Goal: Task Accomplishment & Management: Use online tool/utility

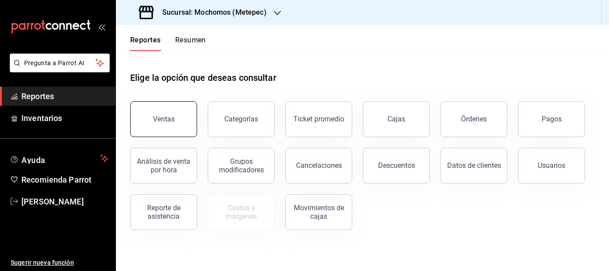
click at [194, 124] on div "Ventas" at bounding box center [159, 114] width 78 height 46
click at [166, 111] on button "Ventas" at bounding box center [163, 119] width 67 height 36
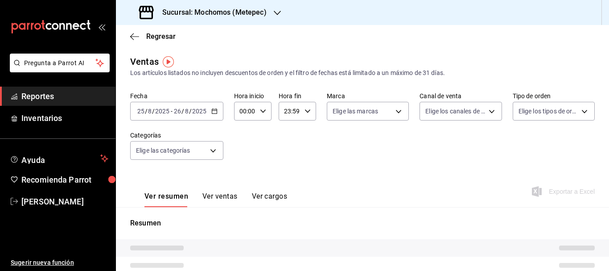
type input "PARROT,UBER_EATS,RAPPI,DIDI_FOOD,ONLINE"
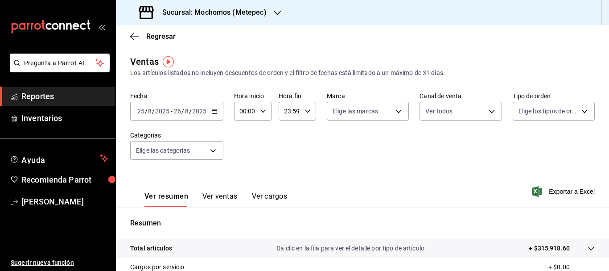
click at [136, 110] on div "[DATE] [DATE]" at bounding box center [153, 111] width 35 height 7
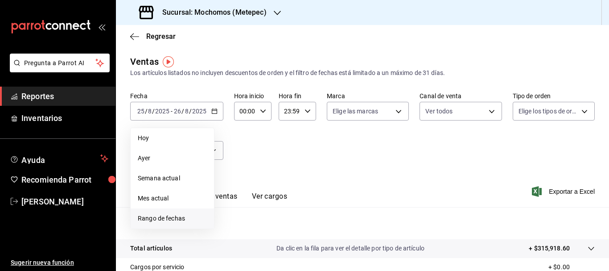
click at [174, 215] on span "Rango de fechas" at bounding box center [172, 218] width 69 height 9
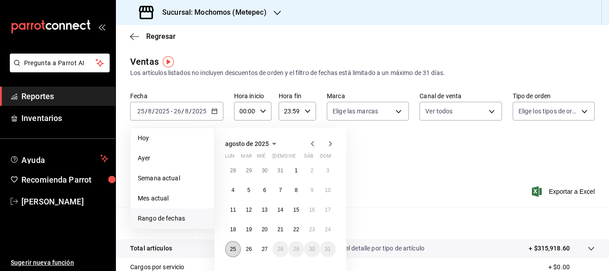
click at [232, 252] on button "25" at bounding box center [233, 249] width 16 height 16
click at [264, 252] on abbr "27" at bounding box center [265, 249] width 6 height 6
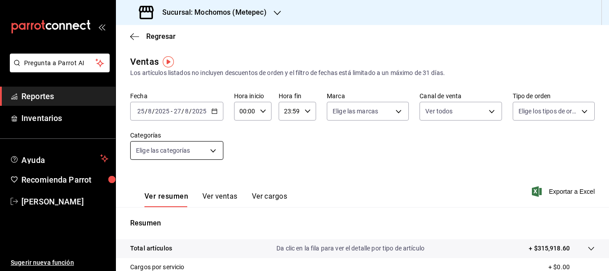
click at [212, 153] on body "Pregunta a Parrot AI Reportes Inventarios Ayuda Recomienda Parrot [PERSON_NAME]…" at bounding box center [304, 135] width 609 height 271
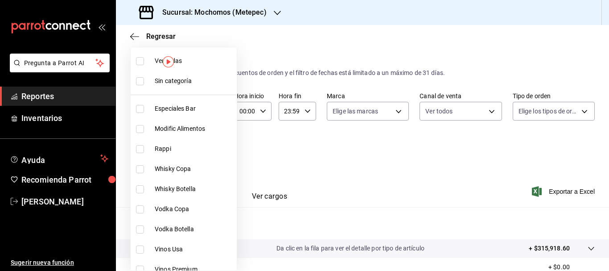
click at [140, 79] on input "checkbox" at bounding box center [140, 81] width 8 height 8
checkbox input "true"
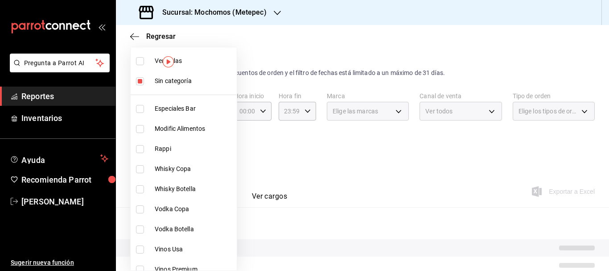
click at [141, 62] on input "checkbox" at bounding box center [140, 61] width 8 height 8
checkbox input "true"
type input "c9cbc288-c827-488d-81f5-370afefb1912,46081463-7037-4dd2-a9ab-e56ff6a8fa7c,bf958…"
checkbox input "true"
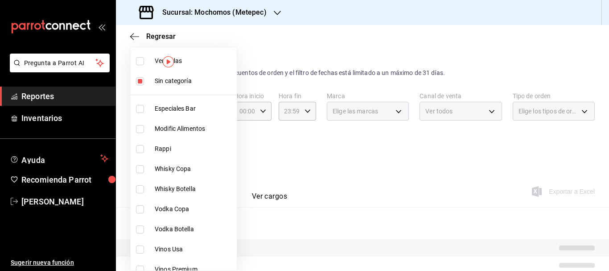
checkbox input "true"
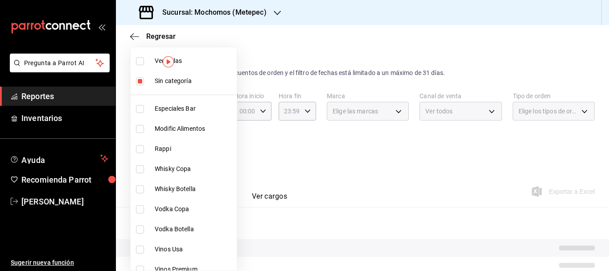
checkbox input "true"
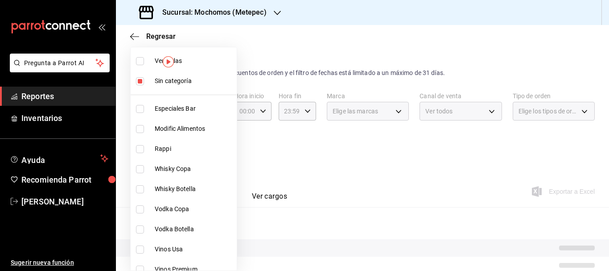
checkbox input "true"
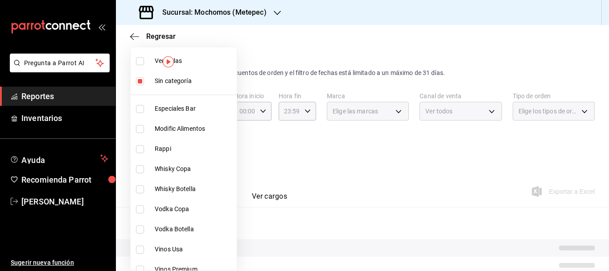
checkbox input "true"
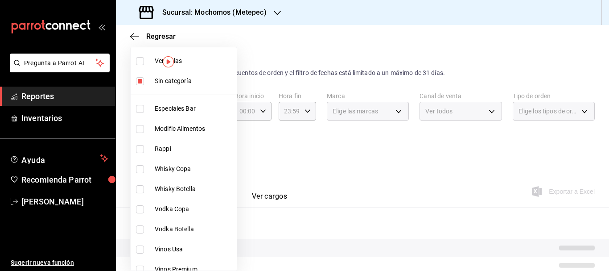
checkbox input "true"
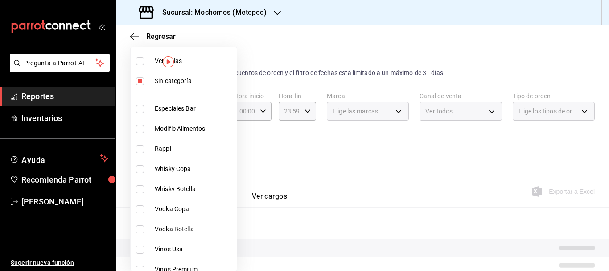
checkbox input "true"
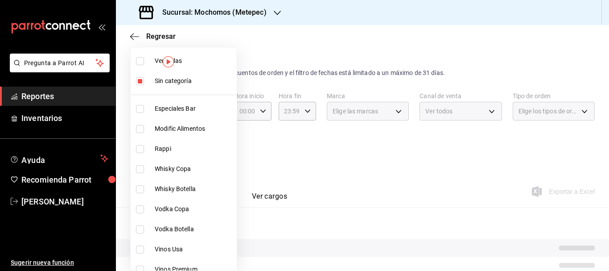
checkbox input "true"
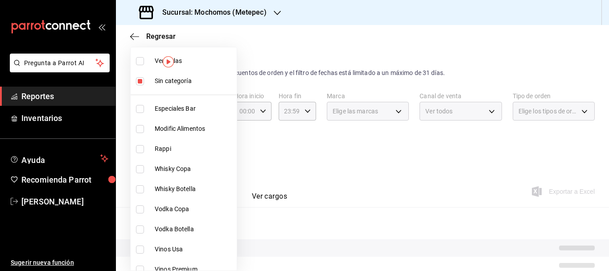
checkbox input "true"
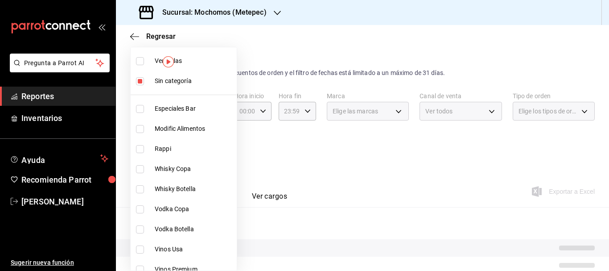
checkbox input "true"
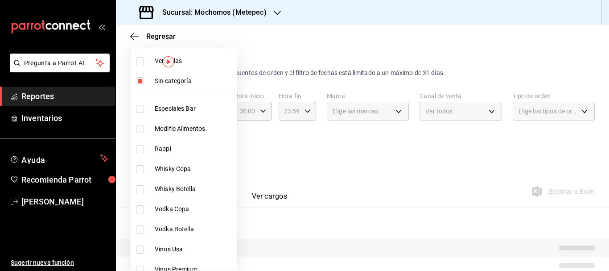
checkbox input "true"
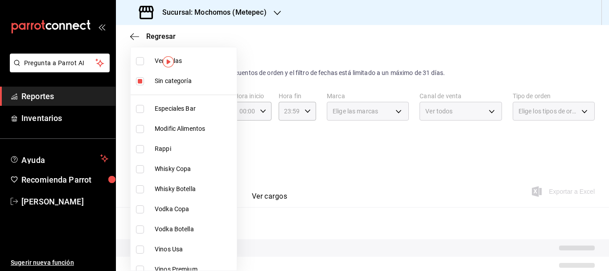
checkbox input "true"
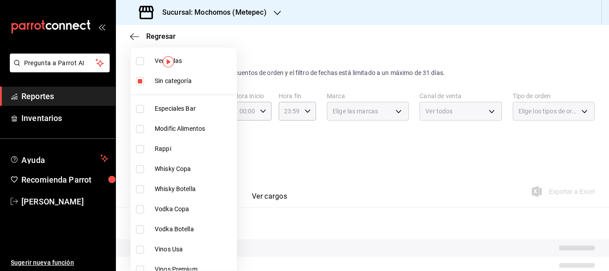
checkbox input "true"
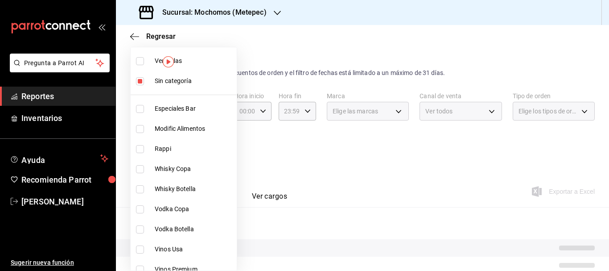
checkbox input "true"
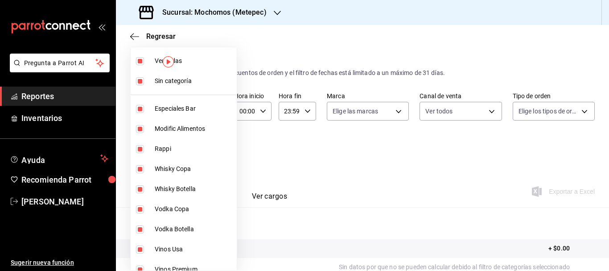
click at [347, 109] on div at bounding box center [304, 135] width 609 height 271
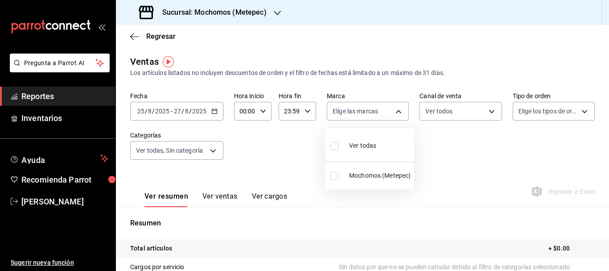
click at [347, 109] on body "Pregunta a Parrot AI Reportes Inventarios Ayuda Recomienda Parrot [PERSON_NAME]…" at bounding box center [304, 135] width 609 height 271
click at [334, 147] on input "checkbox" at bounding box center [335, 146] width 8 height 8
checkbox input "true"
type input "2365f74e-aa6b-4392-bdf2-72765591bddf"
checkbox input "true"
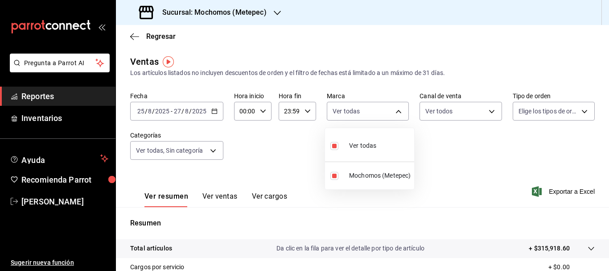
click at [453, 112] on div at bounding box center [304, 135] width 609 height 271
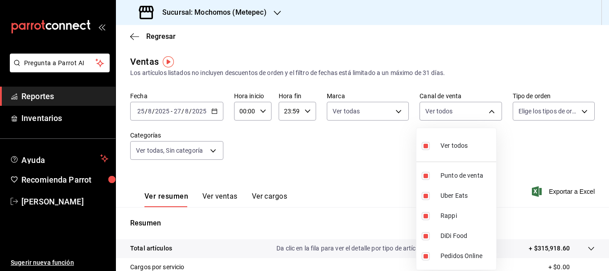
click at [453, 112] on body "Pregunta a Parrot AI Reportes Inventarios Ayuda Recomienda Parrot [PERSON_NAME]…" at bounding box center [304, 135] width 609 height 271
click at [535, 112] on div at bounding box center [304, 135] width 609 height 271
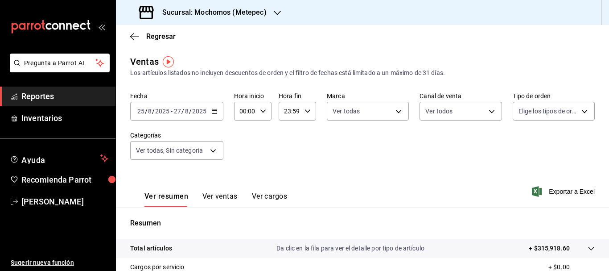
click at [535, 112] on body "Pregunta a Parrot AI Reportes Inventarios Ayuda Recomienda Parrot [PERSON_NAME]…" at bounding box center [304, 135] width 609 height 271
click at [517, 148] on input "checkbox" at bounding box center [517, 146] width 8 height 8
checkbox input "true"
type input "3a236ed8-2e24-47ca-8e59-ead494492482,da8509e8-5fca-4f62-958e-973104937870,EXTER…"
checkbox input "true"
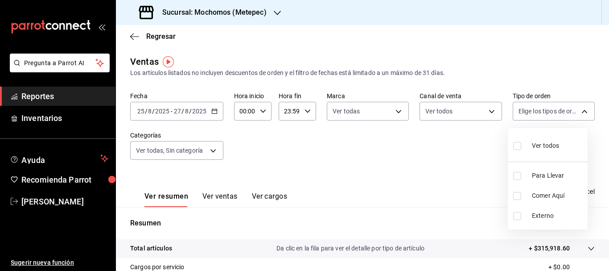
checkbox input "true"
click at [456, 178] on div at bounding box center [304, 135] width 609 height 271
click at [568, 193] on span "Exportar a Excel" at bounding box center [564, 191] width 61 height 11
